Goal: Information Seeking & Learning: Learn about a topic

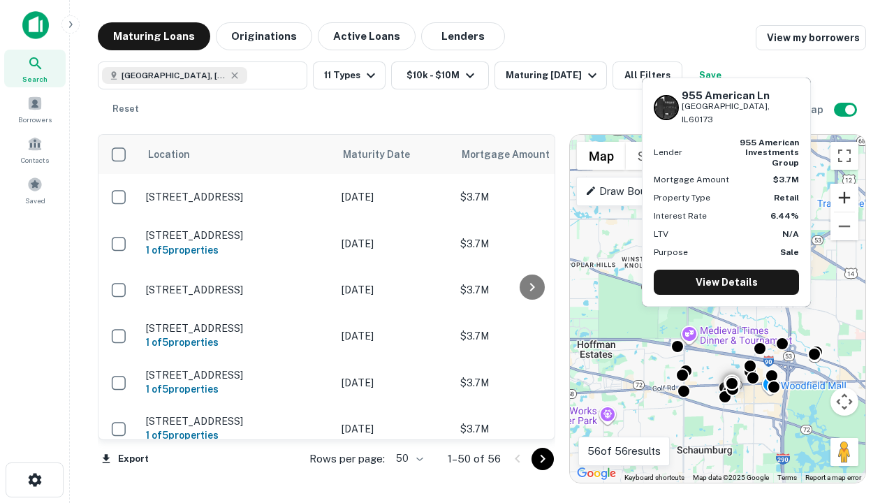
click at [844, 198] on button "Zoom in" at bounding box center [844, 198] width 28 height 28
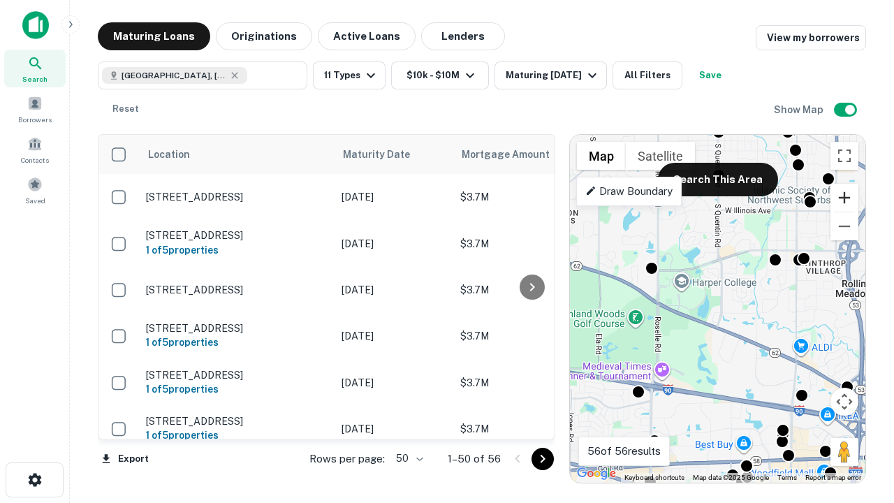
click at [844, 198] on button "Zoom in" at bounding box center [844, 198] width 28 height 28
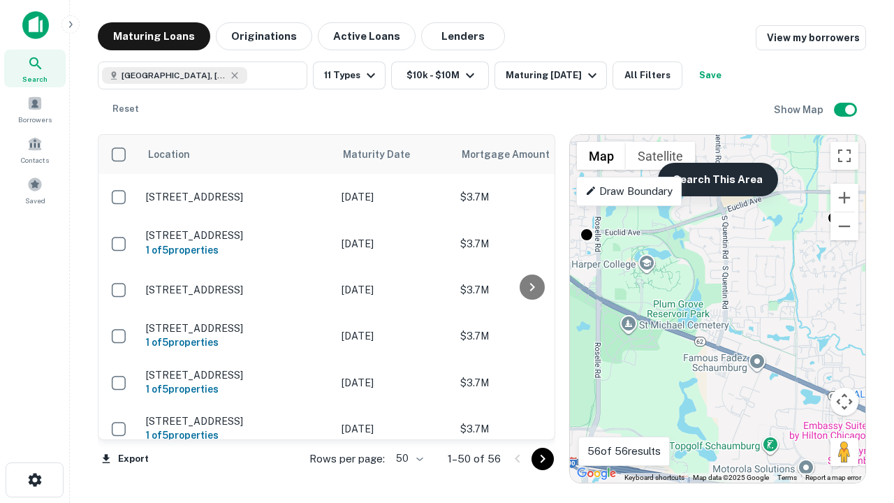
click at [717, 179] on button "Search This Area" at bounding box center [718, 180] width 120 height 34
